Goal: Contribute content: Contribute content

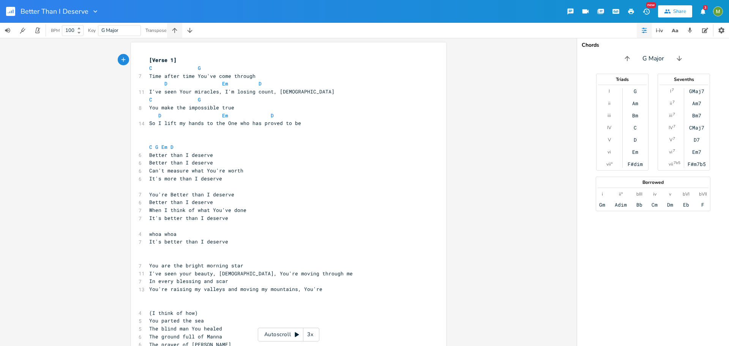
click at [178, 28] on icon "button" at bounding box center [175, 31] width 8 height 8
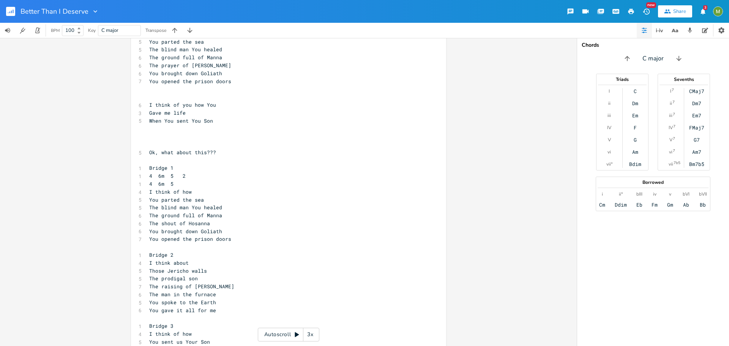
scroll to position [625, 0]
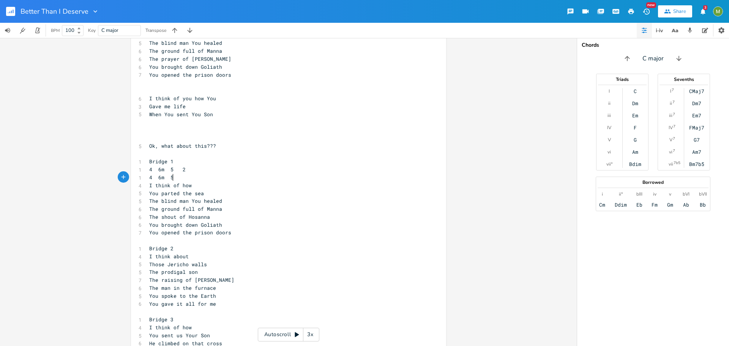
click at [180, 179] on pre "4 6m 5" at bounding box center [285, 178] width 274 height 8
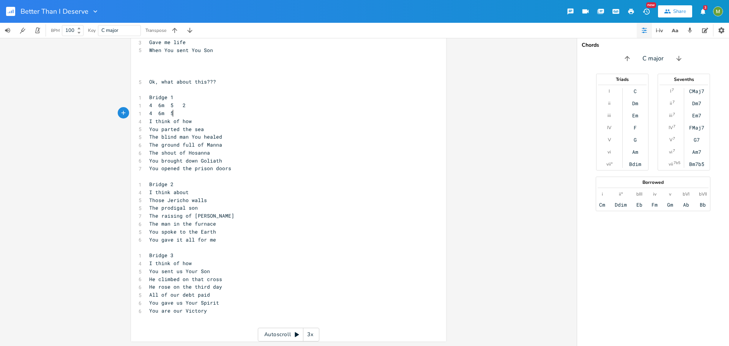
scroll to position [689, 0]
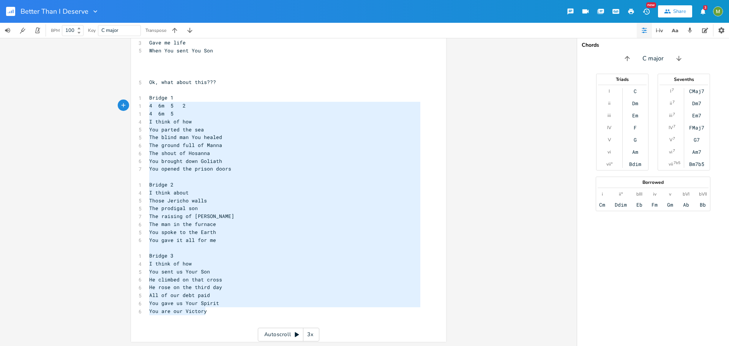
type textarea "Bridge 1 4 6m 5 2 4 6m 5 I think of how You parted the sea The blind man You he…"
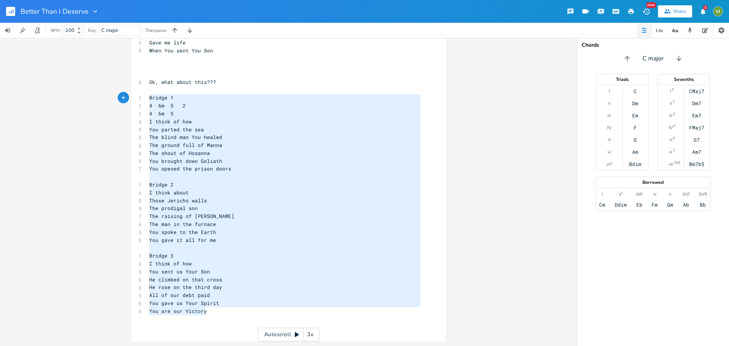
drag, startPoint x: 204, startPoint y: 313, endPoint x: 136, endPoint y: 98, distance: 225.3
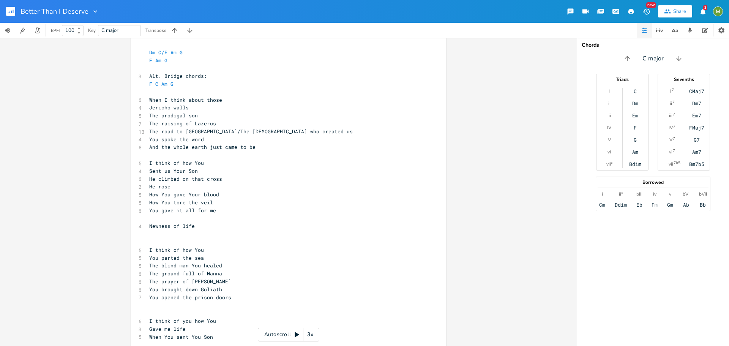
scroll to position [439, 0]
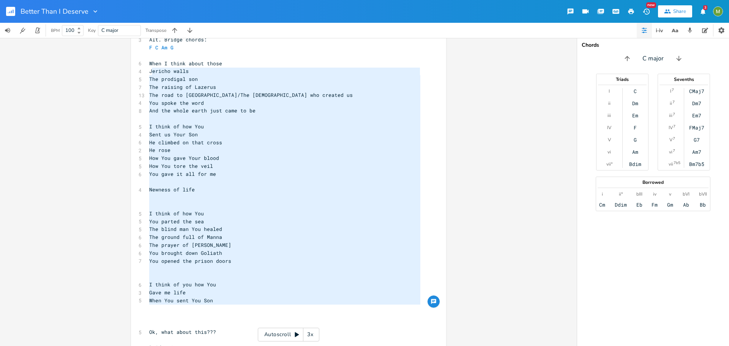
type textarea "When I think about those Jericho walls The prodigal son The raising of Lazerus …"
drag, startPoint x: 212, startPoint y: 307, endPoint x: 145, endPoint y: 65, distance: 251.0
click at [145, 65] on div "When I think about those Jericho walls The prodigal son The raising of Lazerus …" at bounding box center [288, 98] width 315 height 988
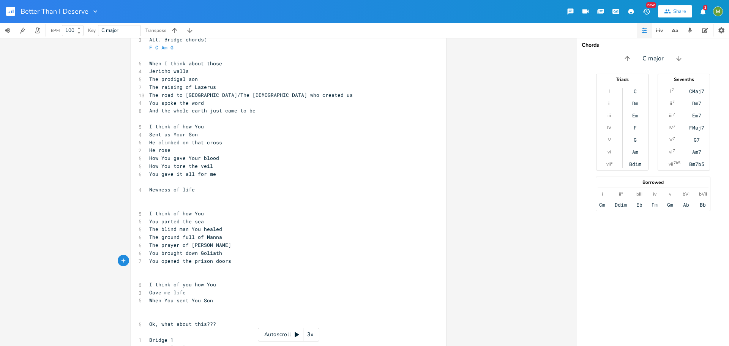
click at [231, 259] on pre "You opened the prison doors" at bounding box center [285, 261] width 274 height 8
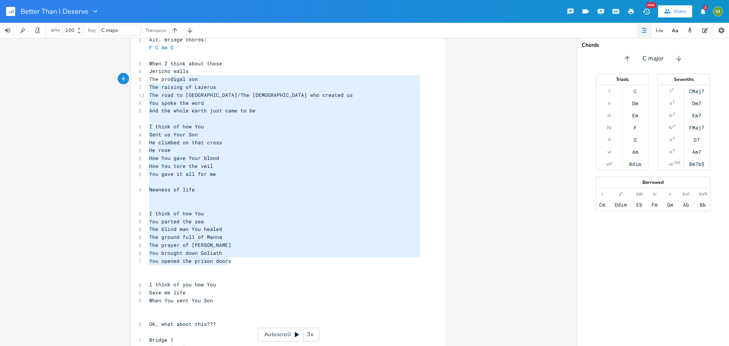
type textarea "When I think about those Jericho walls The prodigal son The raising of Lazerus …"
drag, startPoint x: 231, startPoint y: 259, endPoint x: 145, endPoint y: 66, distance: 211.1
click at [148, 66] on div "[Verse 1] F C 7 Time after time You've come through G Am G 11 I've seen Your mi…" at bounding box center [285, 94] width 274 height 955
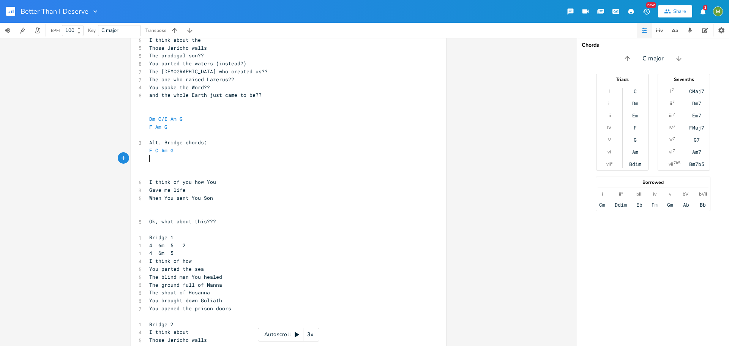
scroll to position [335, 0]
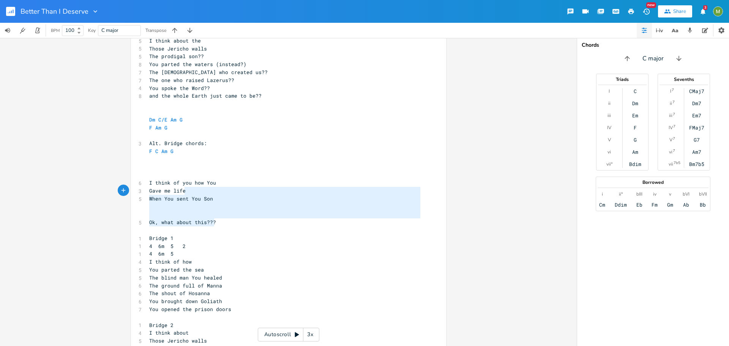
type textarea "I think of you how You Gave me life When You sent You Son Ok, what about this???"
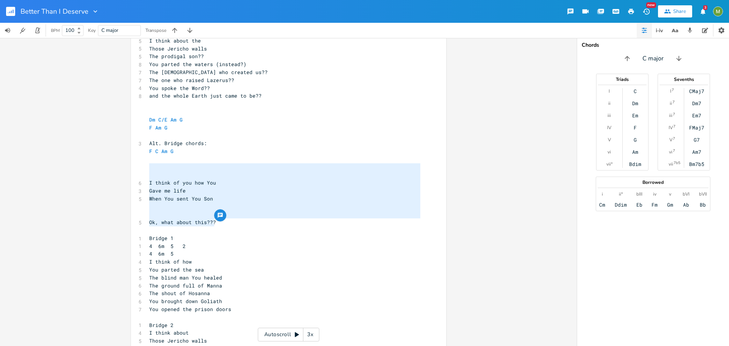
drag, startPoint x: 213, startPoint y: 224, endPoint x: 187, endPoint y: 171, distance: 60.0
click at [187, 171] on div "[Verse 1] F C 7 Time after time You've come through G Am G 11 I've seen Your mi…" at bounding box center [285, 96] width 274 height 750
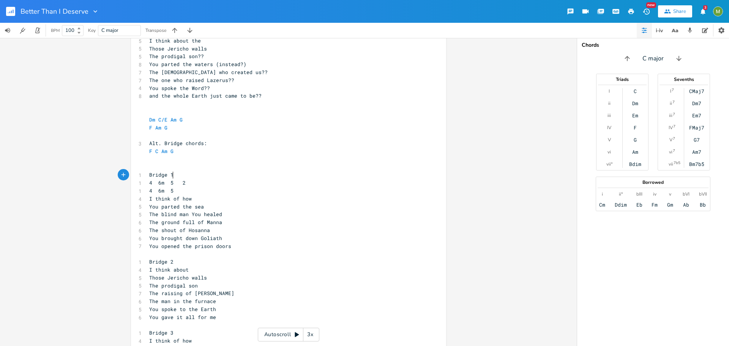
click at [176, 175] on pre "Bridge 1" at bounding box center [285, 175] width 274 height 8
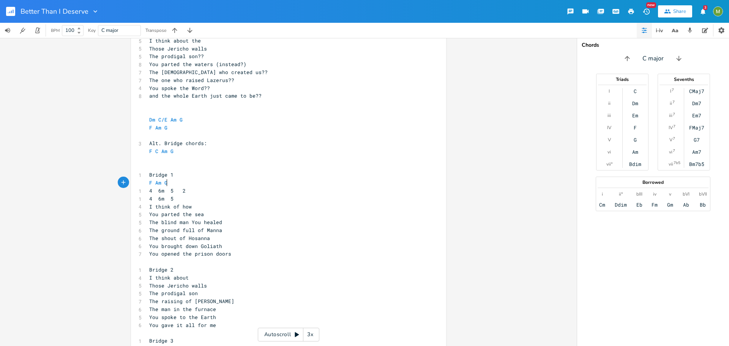
scroll to position [0, 18]
type textarea "F Am G Dm"
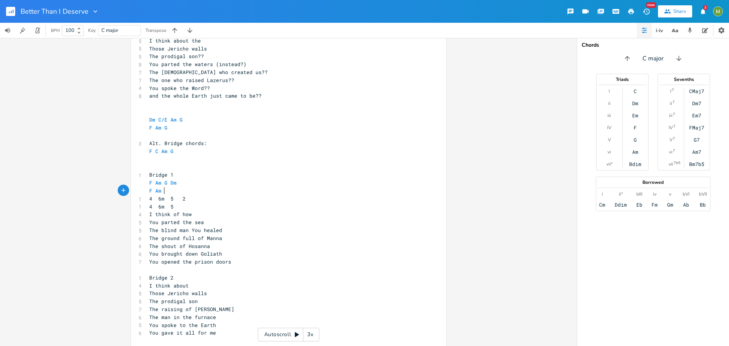
type textarea "F Am G"
click at [221, 176] on pre "Bridge 1" at bounding box center [285, 175] width 274 height 8
type textarea "4 6m 5 2 4 6m 5"
drag, startPoint x: 170, startPoint y: 206, endPoint x: 143, endPoint y: 200, distance: 27.2
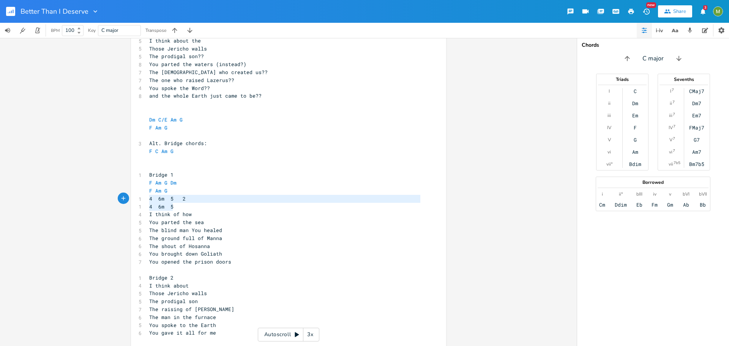
click at [143, 200] on div "4 6m 5 2 4 6m 5 x [Verse 1] F C 7 Time after time You've come through G Am G 11…" at bounding box center [288, 70] width 315 height 727
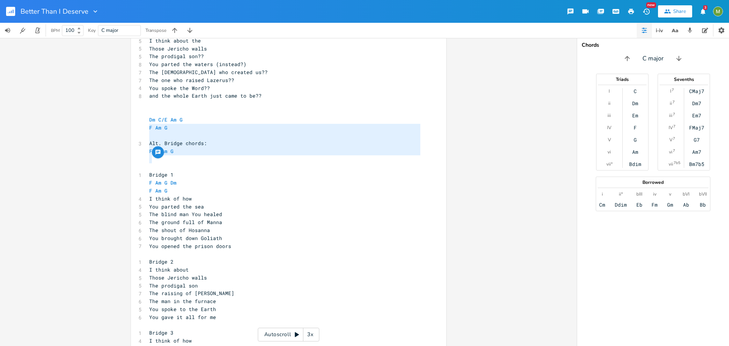
type textarea "Alt. Bridge chords: F C Am G"
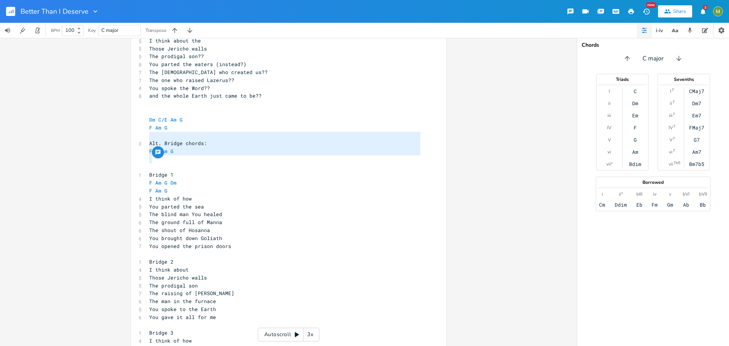
drag, startPoint x: 186, startPoint y: 156, endPoint x: 145, endPoint y: 135, distance: 45.9
click at [148, 135] on div "[Verse 1] F C 7 Time after time You've come through G Am G 11 I've seen Your mi…" at bounding box center [285, 64] width 274 height 687
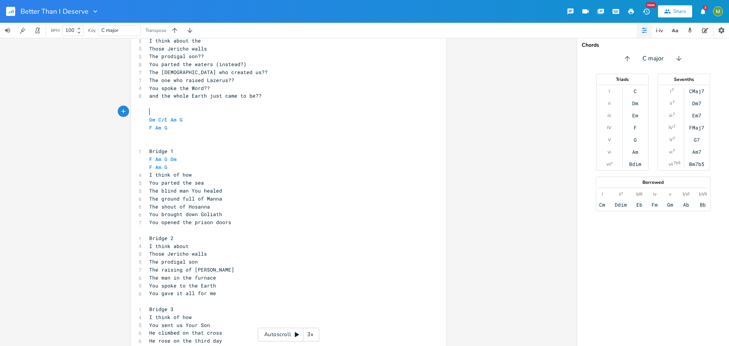
drag, startPoint x: 158, startPoint y: 116, endPoint x: 152, endPoint y: 109, distance: 8.9
click at [152, 109] on pre "​" at bounding box center [285, 112] width 274 height 8
type textarea "​bridge previous cho"
type textarea "rds:"
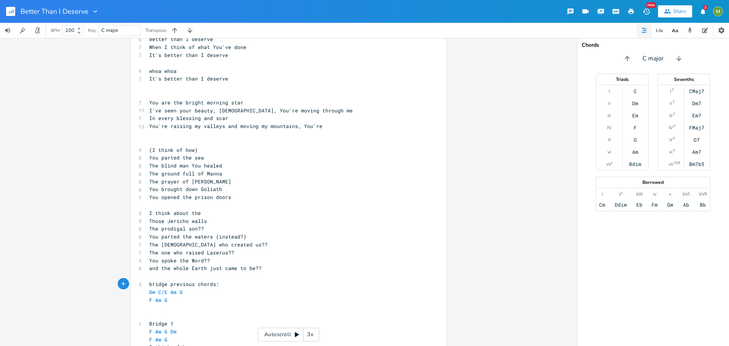
scroll to position [157, 0]
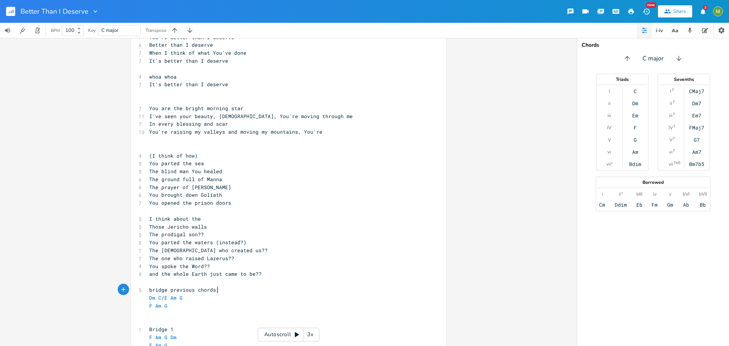
click at [259, 272] on pre "and the whole Earth just came to be??" at bounding box center [285, 274] width 274 height 8
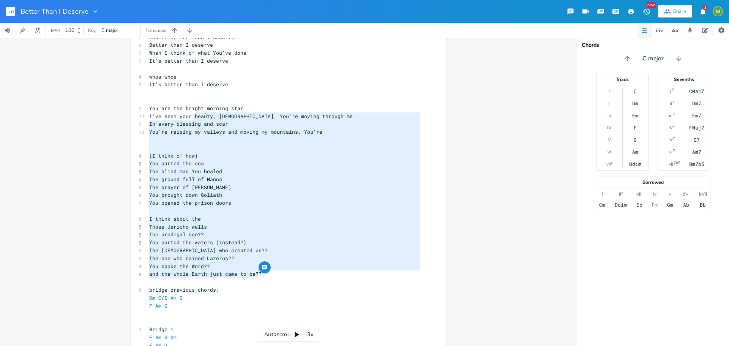
type textarea "(I think of how) You parted the sea The blind man You healed The ground full of…"
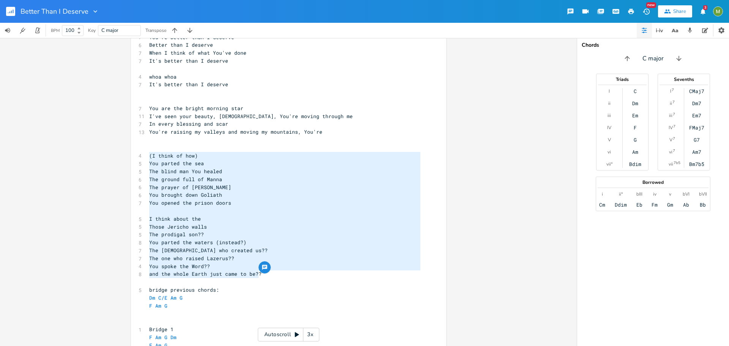
drag, startPoint x: 262, startPoint y: 274, endPoint x: 148, endPoint y: 152, distance: 167.4
click at [148, 152] on div "[Verse 1] F C 7 Time after time You've come through G Am G 11 I've seen Your mi…" at bounding box center [285, 230] width 274 height 663
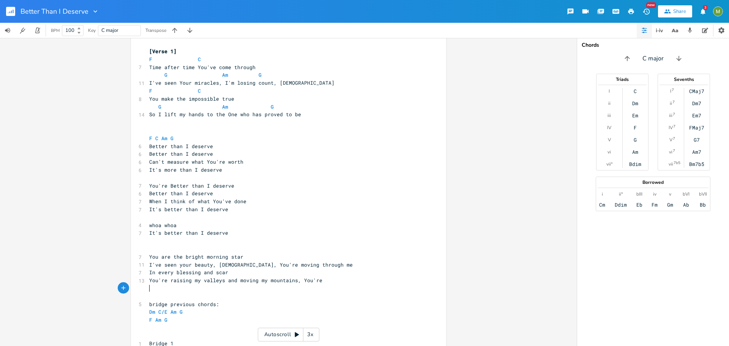
scroll to position [0, 0]
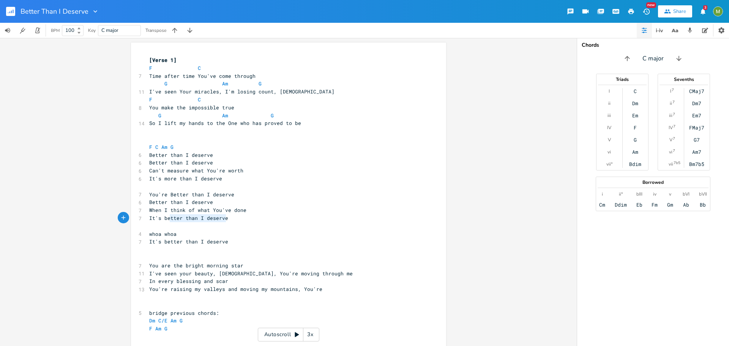
type textarea "It's better than I deserve"
drag, startPoint x: 223, startPoint y: 219, endPoint x: 144, endPoint y: 220, distance: 79.0
click at [144, 220] on div "It's better than I deserve x [Verse 1] F C 7 Time after time You've come throug…" at bounding box center [288, 320] width 315 height 554
click at [218, 204] on pre "Better than I deserve" at bounding box center [285, 202] width 274 height 8
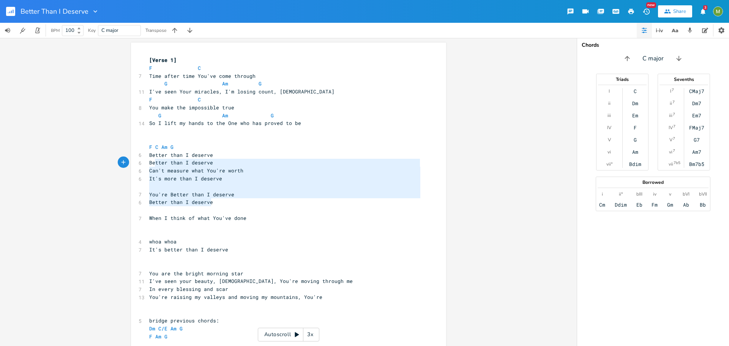
type textarea "Better than I deserve Better than I deserve Can't measure what You're worth It'…"
drag, startPoint x: 210, startPoint y: 203, endPoint x: 142, endPoint y: 155, distance: 82.6
click at [142, 155] on div "Better than I deserve Better than I deserve Can't measure what You're worth It'…" at bounding box center [288, 323] width 315 height 561
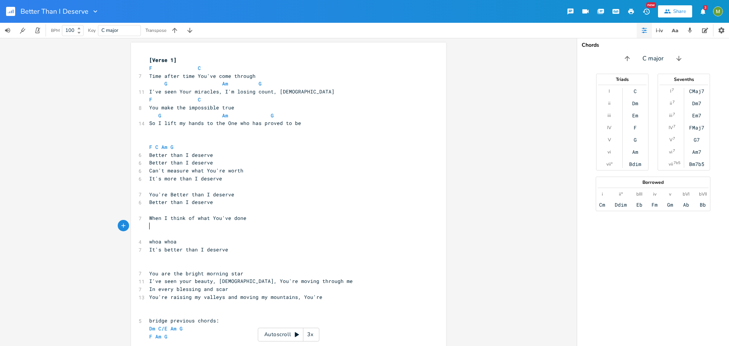
click at [169, 226] on pre "​" at bounding box center [285, 226] width 274 height 8
paste textarea "th"
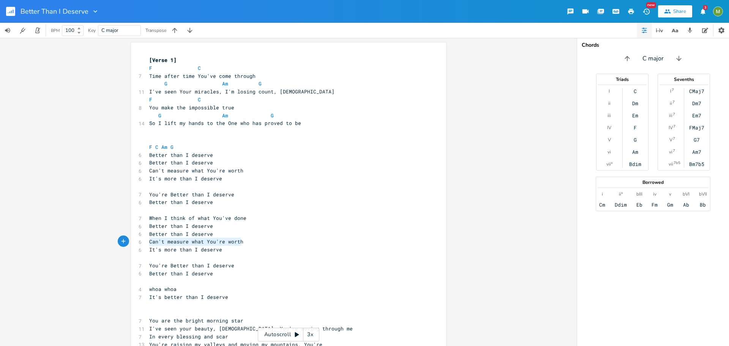
drag, startPoint x: 240, startPoint y: 242, endPoint x: 148, endPoint y: 243, distance: 92.3
click at [148, 243] on pre "Can't measure what You're worth" at bounding box center [285, 242] width 274 height 8
type textarea "Of how You sent Your Son"
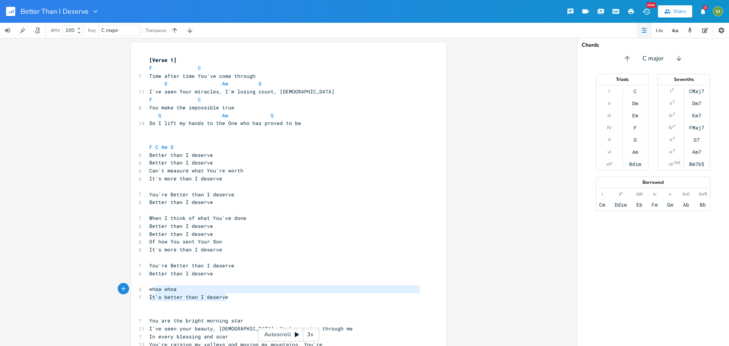
type textarea "whoa whoa It's better than I deserve"
drag, startPoint x: 225, startPoint y: 298, endPoint x: 139, endPoint y: 289, distance: 86.3
click at [139, 289] on div "whoa whoa It's better than I deserve x [Verse 1] F C 7 Time after time You've c…" at bounding box center [288, 347] width 315 height 609
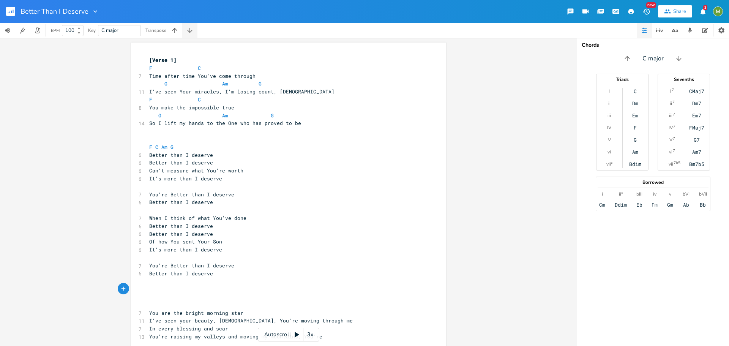
click at [188, 35] on button "button" at bounding box center [189, 30] width 15 height 15
